Goal: Find specific page/section: Find specific page/section

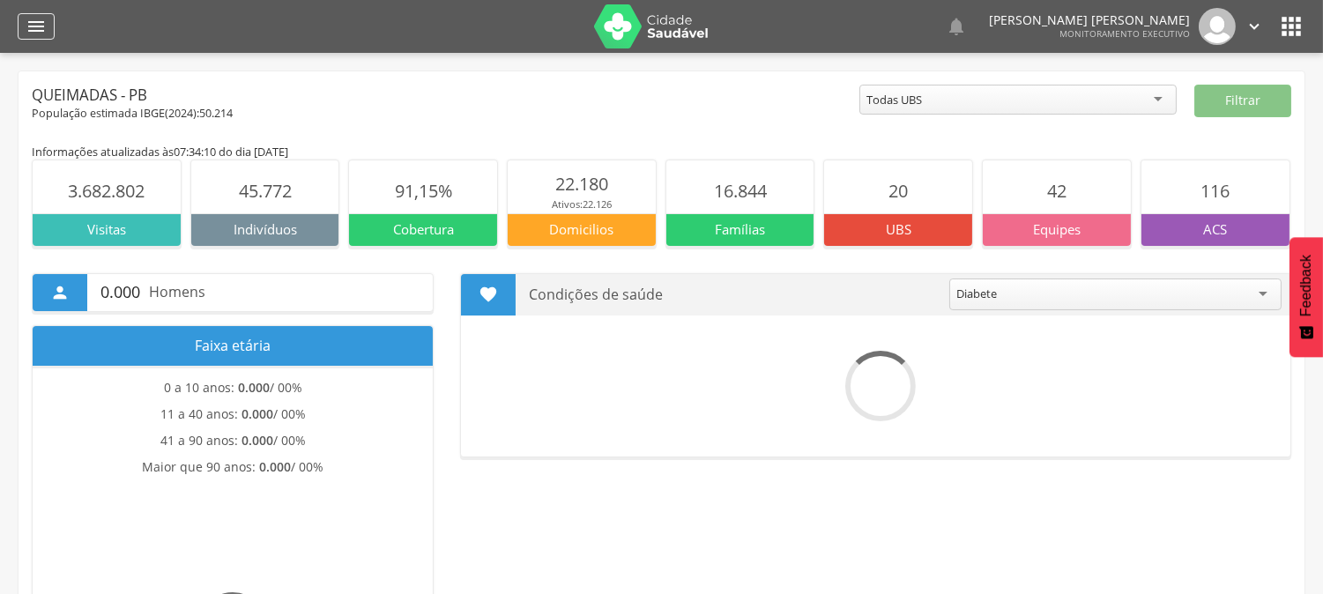
click at [27, 25] on icon "" at bounding box center [36, 26] width 21 height 21
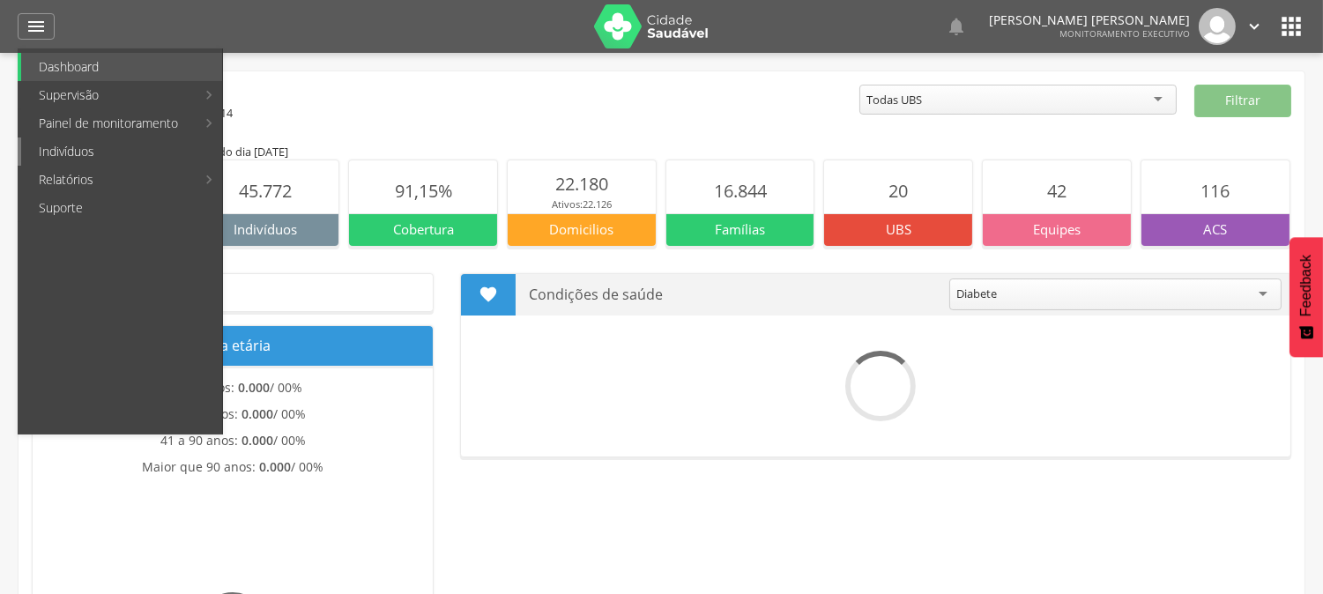
click at [104, 150] on link "Indivíduos" at bounding box center [121, 151] width 201 height 28
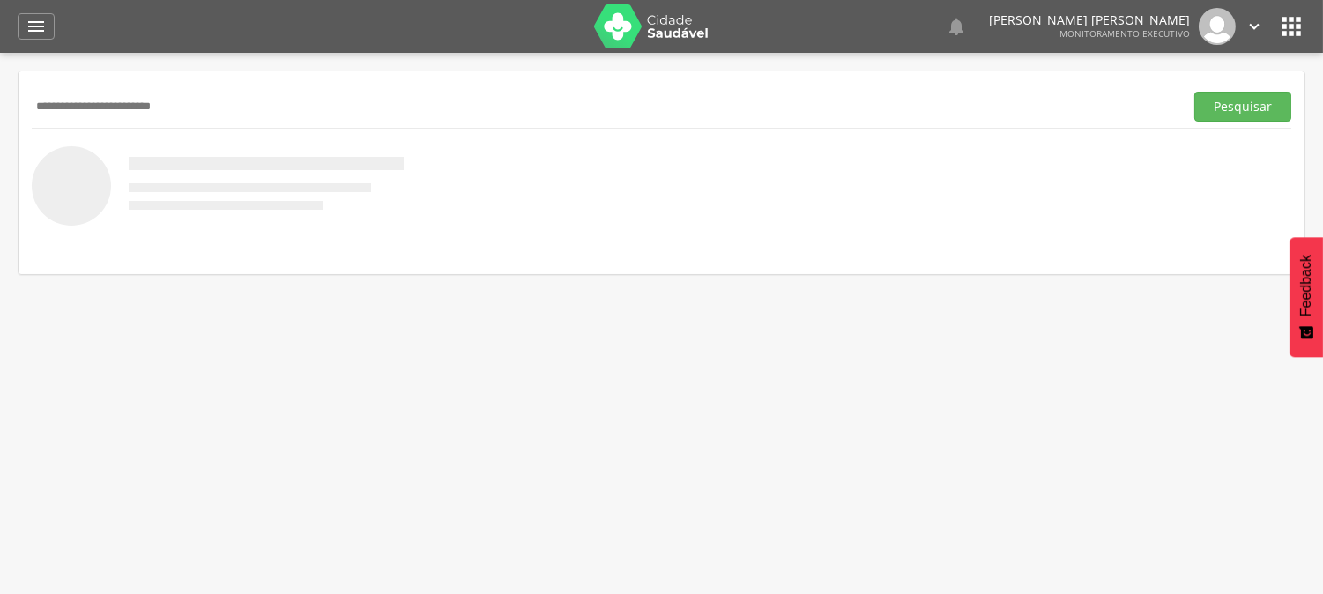
click at [145, 110] on input "**********" at bounding box center [604, 107] width 1145 height 30
click at [1194, 92] on button "Pesquisar" at bounding box center [1242, 107] width 97 height 30
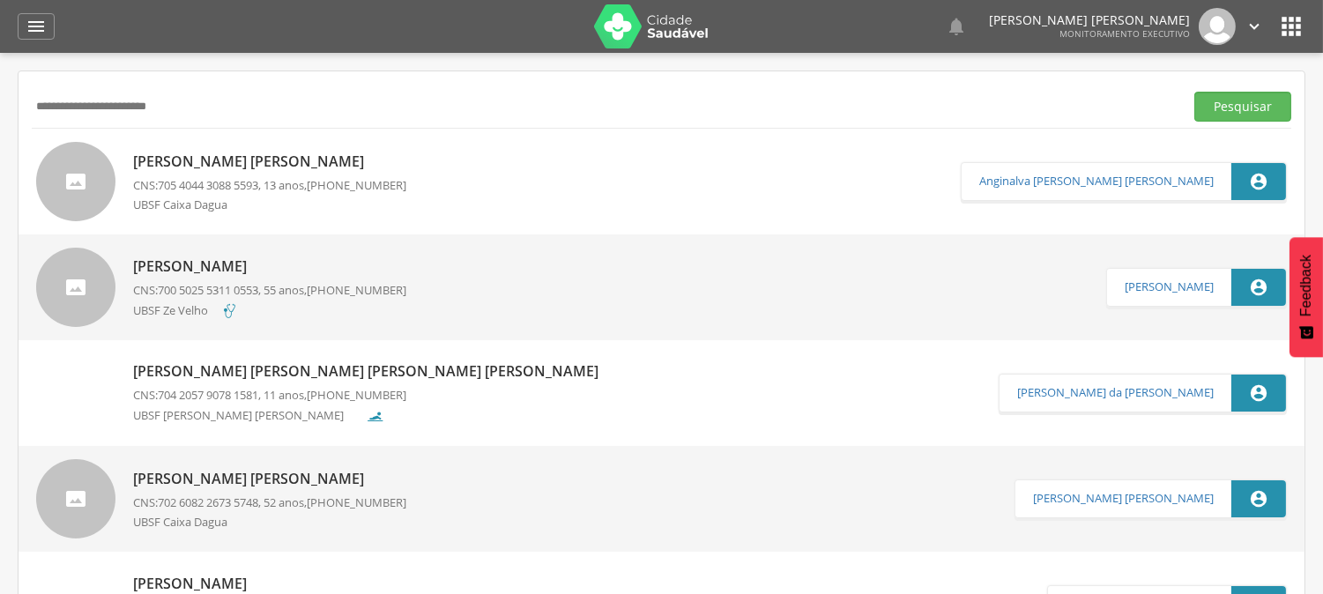
drag, startPoint x: 197, startPoint y: 100, endPoint x: 0, endPoint y: 112, distance: 197.8
click at [0, 113] on div " Supervisão  Distritos  Ubs Coordenador: - Queimadas / PB Intervalo de Tempo…" at bounding box center [661, 350] width 1323 height 594
click at [1194, 92] on button "Pesquisar" at bounding box center [1242, 107] width 97 height 30
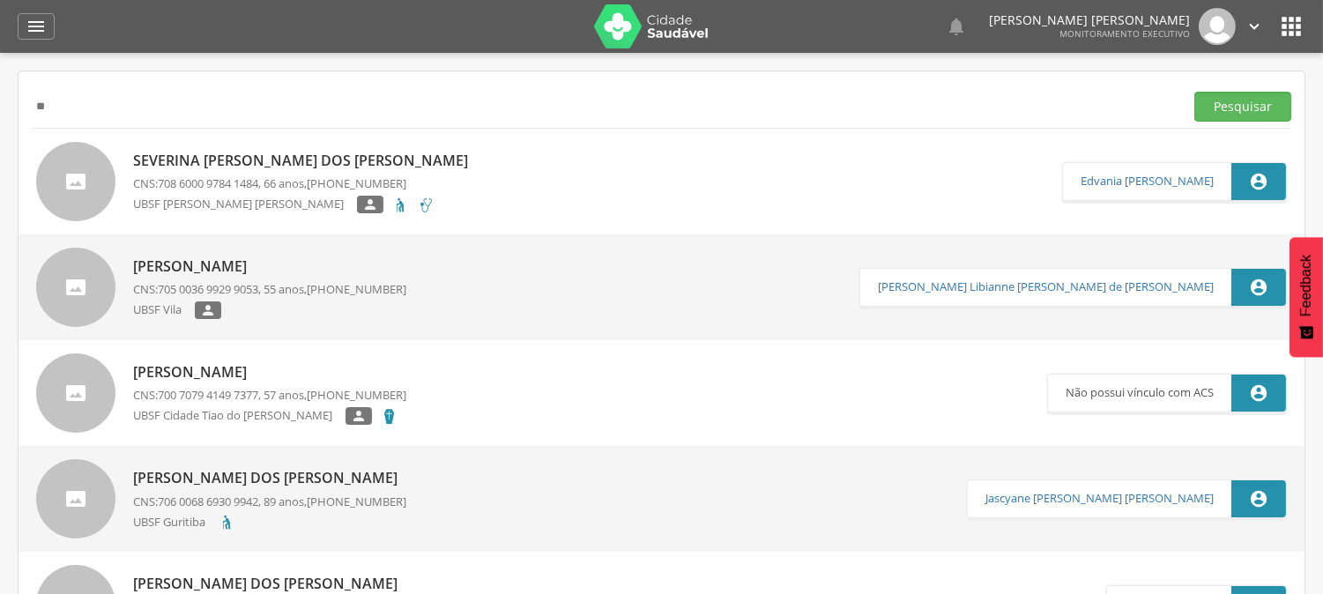
type input "*"
type input "**********"
click at [1194, 92] on button "Pesquisar" at bounding box center [1242, 107] width 97 height 30
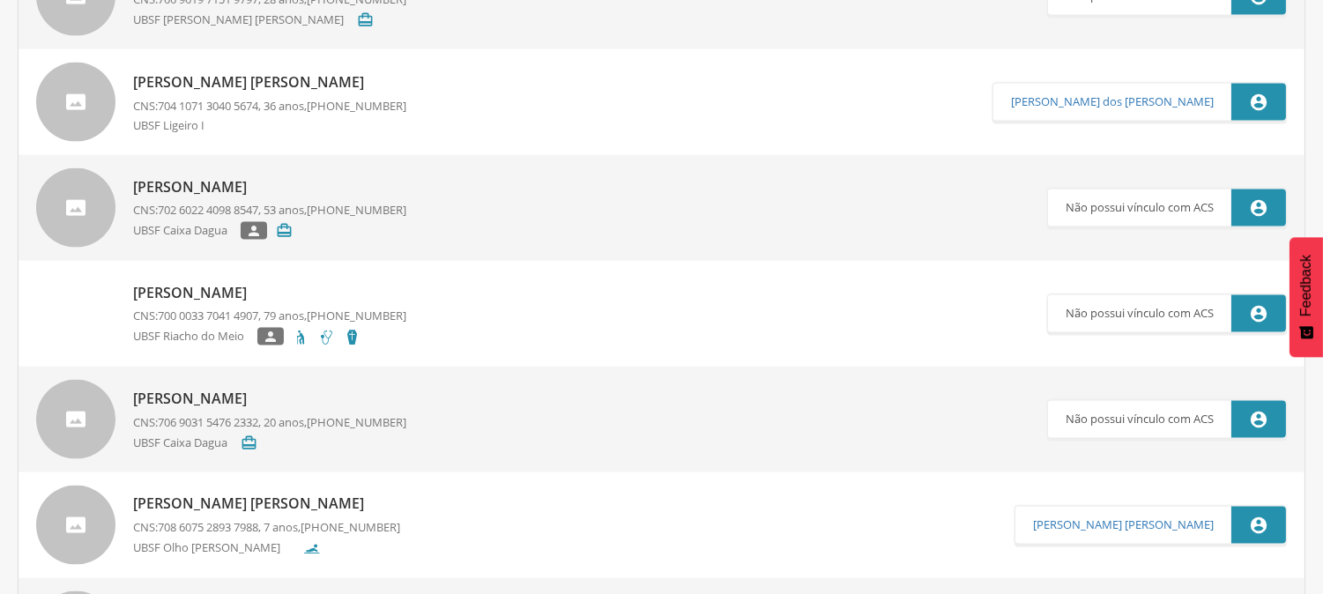
scroll to position [4901, 0]
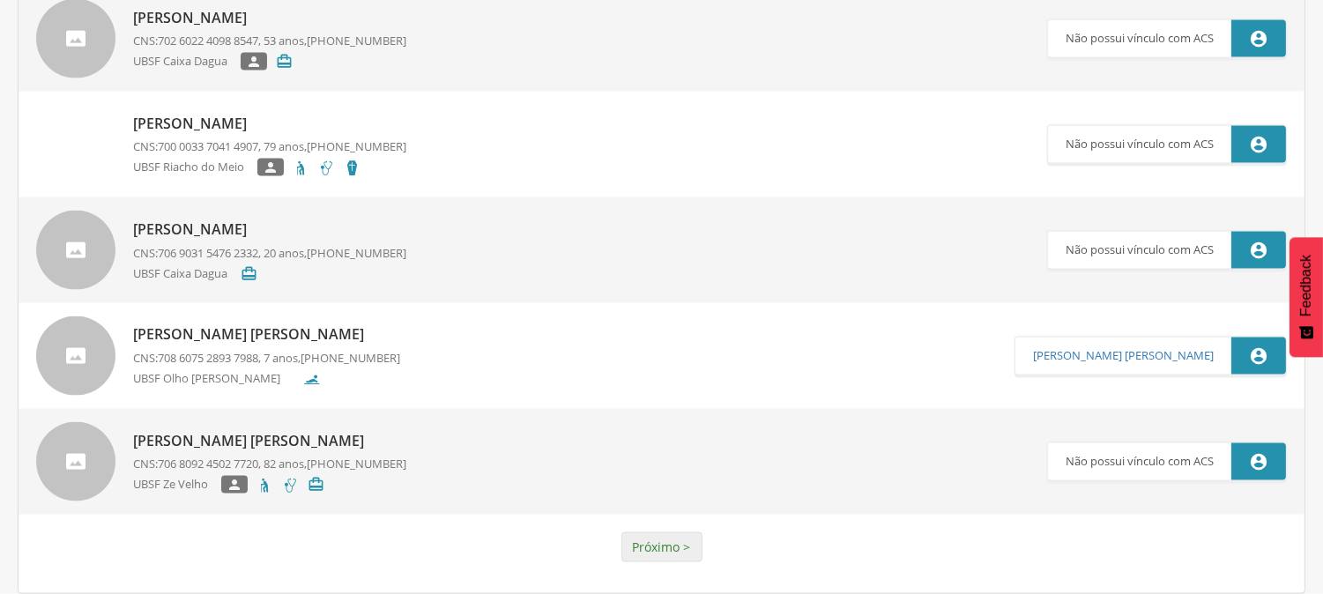
click at [654, 545] on link "Próximo >" at bounding box center [661, 547] width 81 height 30
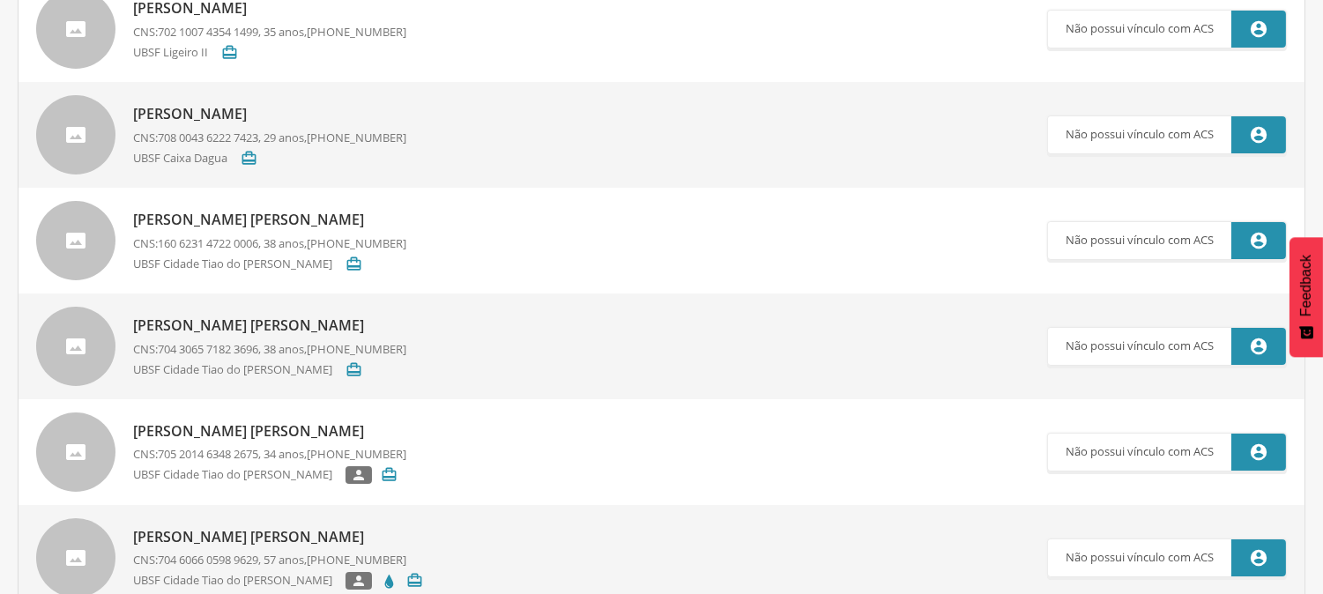
scroll to position [0, 0]
